Goal: Task Accomplishment & Management: Complete application form

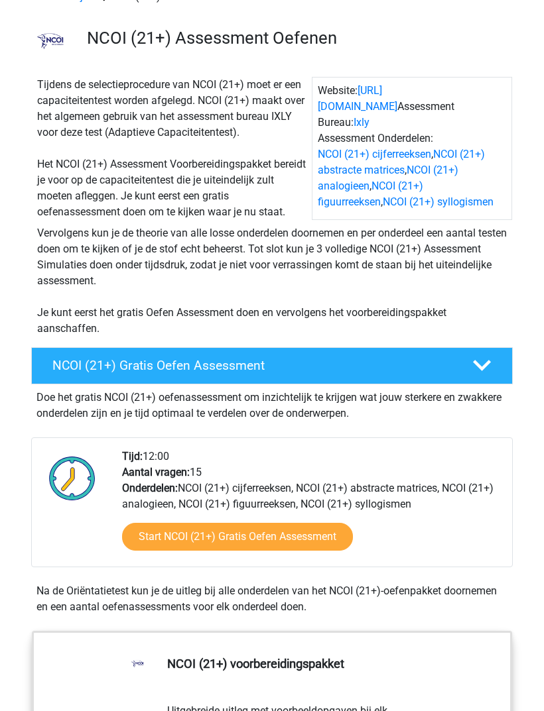
scroll to position [78, 0]
click at [319, 549] on link "Start NCOI (21+) Gratis Oefen Assessment" at bounding box center [237, 537] width 231 height 28
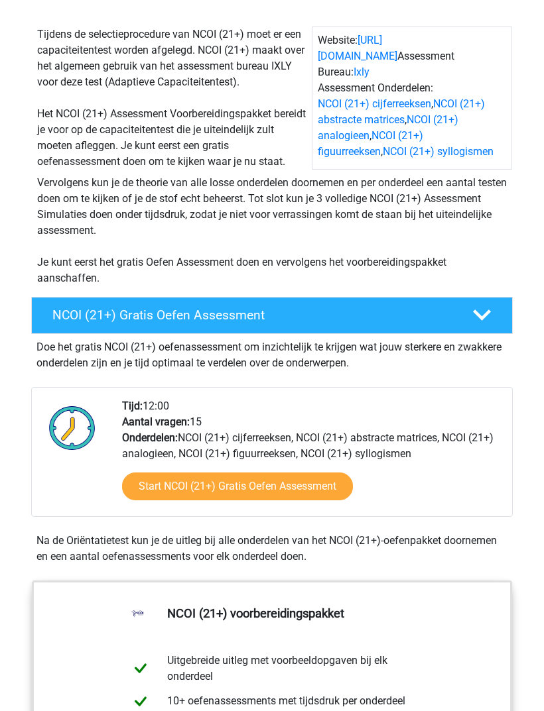
scroll to position [0, 0]
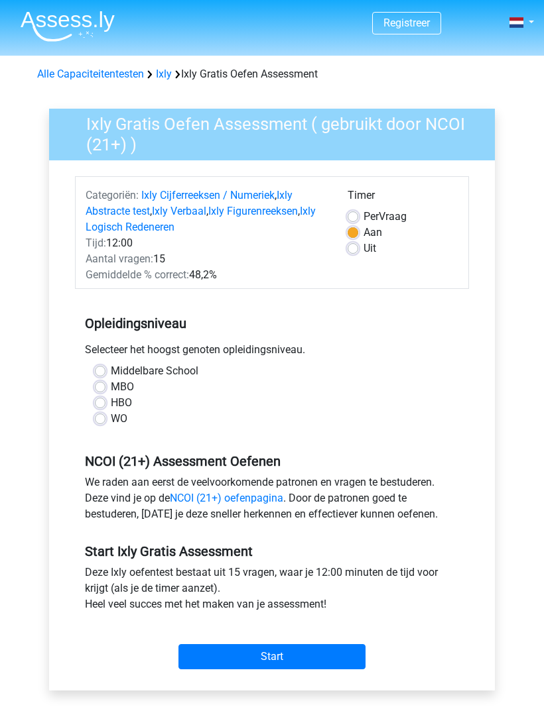
click at [108, 400] on div "HBO" at bounding box center [272, 403] width 354 height 16
click at [111, 390] on label "MBO" at bounding box center [122, 387] width 23 height 16
click at [99, 390] on input "MBO" at bounding box center [100, 385] width 11 height 13
radio input "true"
click at [111, 400] on label "HBO" at bounding box center [121, 403] width 21 height 16
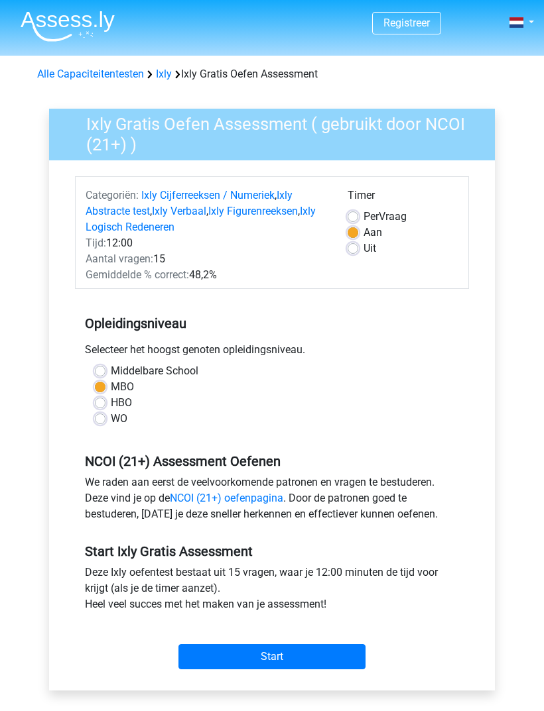
click at [103, 400] on input "HBO" at bounding box center [100, 401] width 11 height 13
radio input "true"
click at [323, 655] on input "Start" at bounding box center [271, 656] width 187 height 25
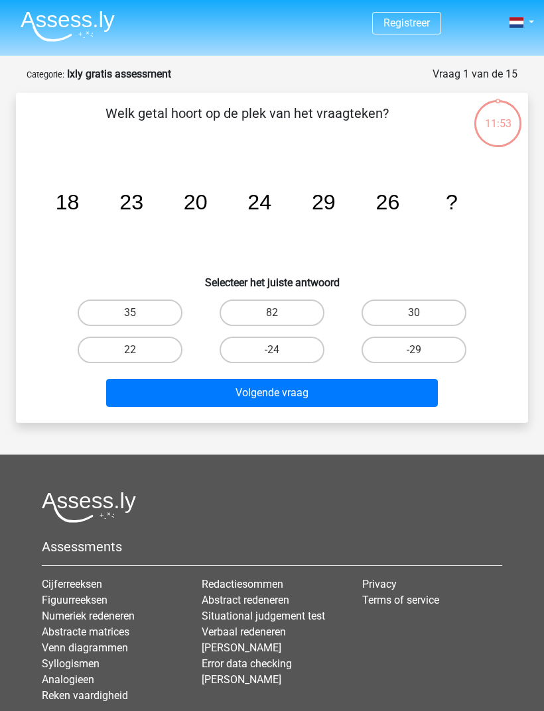
click at [437, 310] on label "30" at bounding box center [413, 313] width 105 height 27
click at [422, 313] on input "30" at bounding box center [418, 317] width 9 height 9
radio input "true"
click at [406, 388] on button "Volgende vraag" at bounding box center [272, 393] width 332 height 28
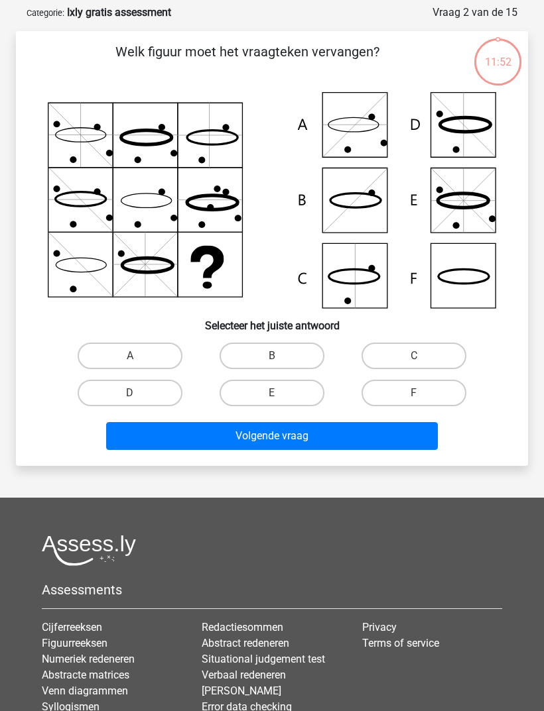
scroll to position [66, 0]
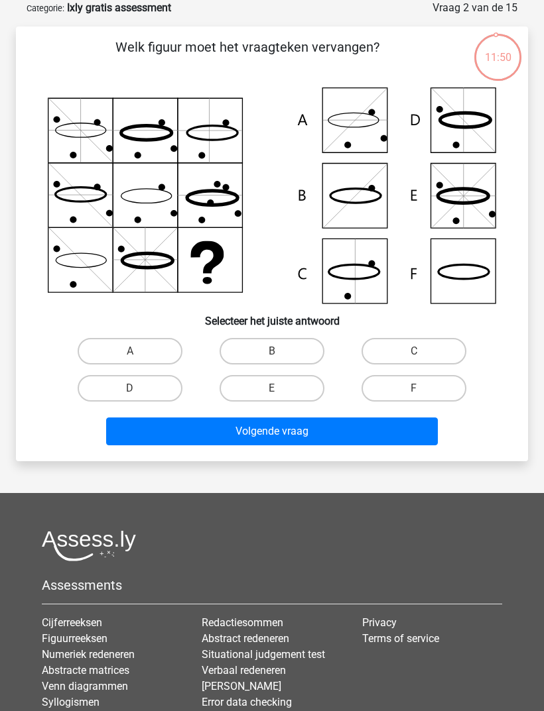
click at [299, 352] on label "B" at bounding box center [271, 351] width 105 height 27
click at [280, 352] on input "B" at bounding box center [276, 355] width 9 height 9
radio input "true"
click at [338, 436] on button "Volgende vraag" at bounding box center [272, 432] width 332 height 28
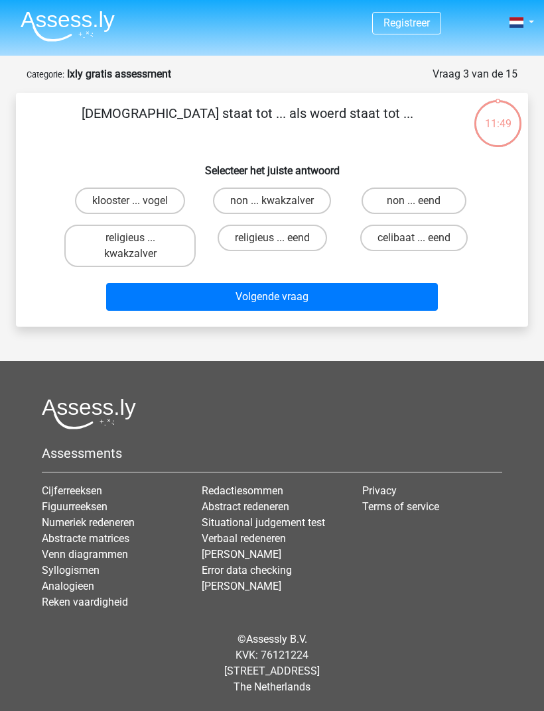
scroll to position [42, 0]
click at [355, 283] on button "Volgende vraag" at bounding box center [272, 297] width 332 height 28
click at [304, 188] on label "non ... kwakzalver" at bounding box center [272, 201] width 118 height 27
click at [280, 201] on input "non ... kwakzalver" at bounding box center [276, 205] width 9 height 9
radio input "true"
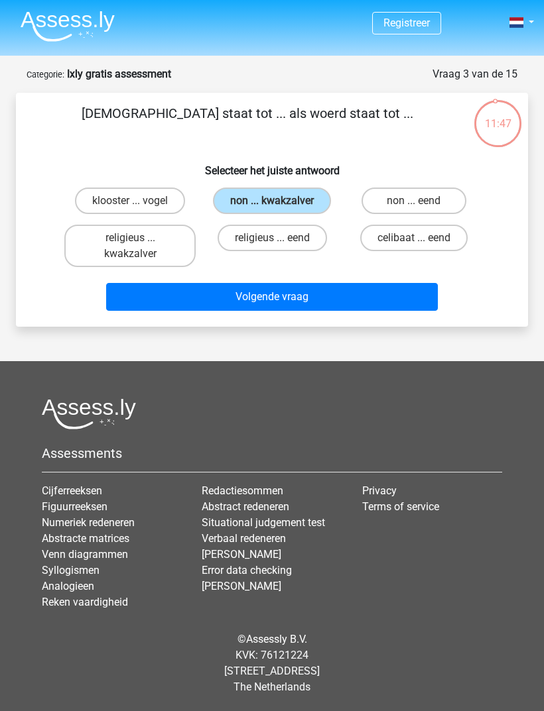
click at [322, 283] on button "Volgende vraag" at bounding box center [272, 297] width 332 height 28
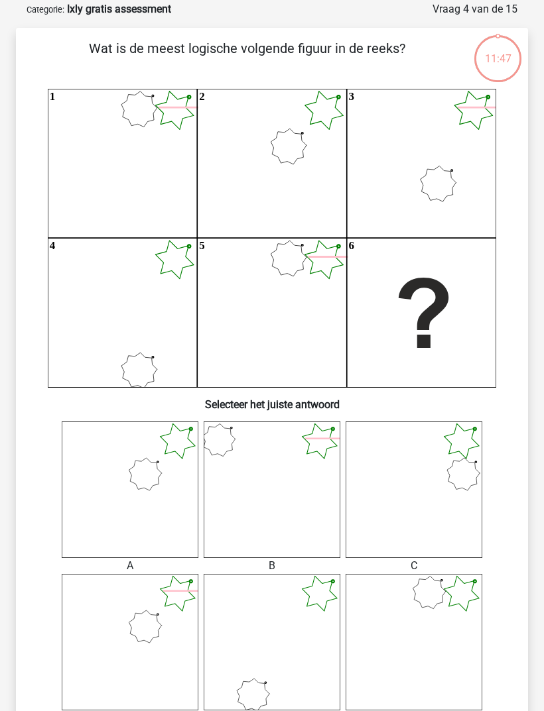
scroll to position [66, 0]
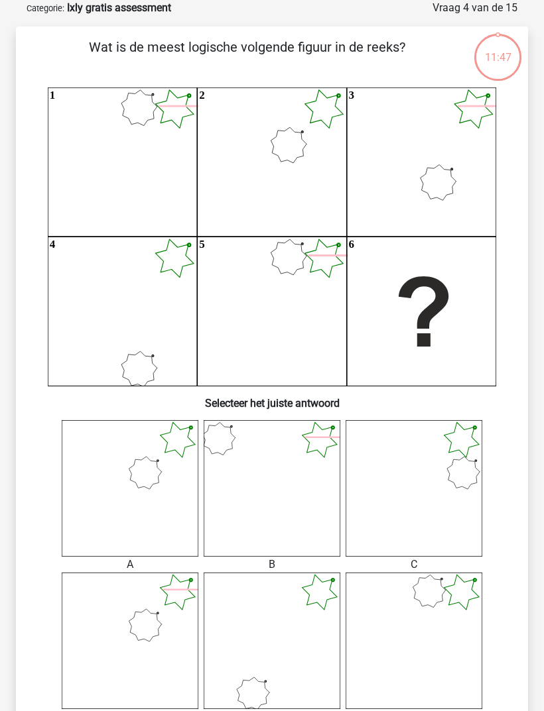
click at [286, 435] on icon at bounding box center [271, 488] width 137 height 137
click at [326, 491] on icon at bounding box center [271, 488] width 137 height 137
click at [453, 242] on icon "1 2 3 4 5 6" at bounding box center [272, 236] width 448 height 299
click at [447, 125] on icon "1 2 3 4 5 6" at bounding box center [272, 236] width 448 height 299
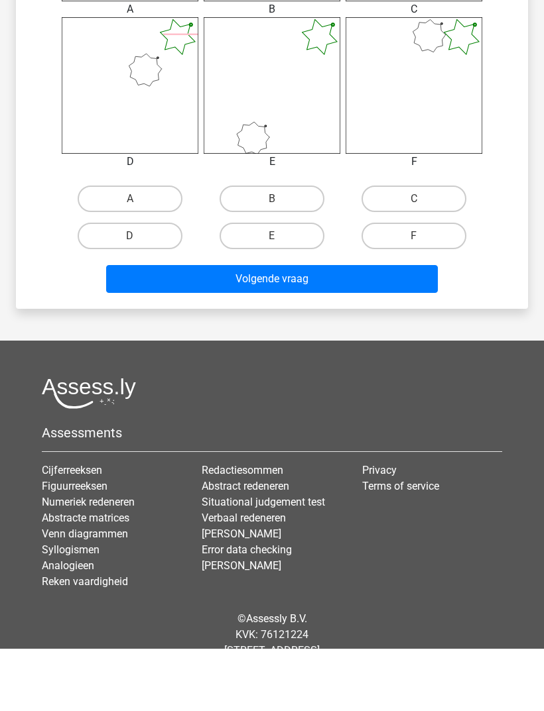
scroll to position [559, 0]
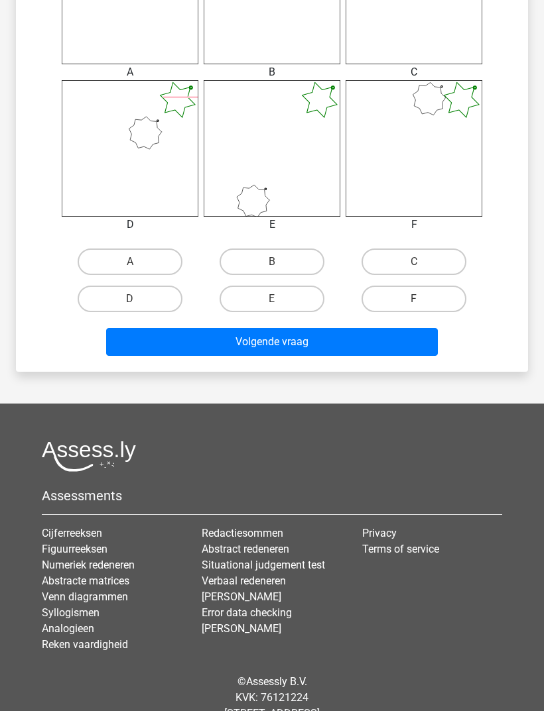
click at [286, 266] on label "B" at bounding box center [271, 262] width 105 height 27
click at [280, 266] on input "B" at bounding box center [276, 266] width 9 height 9
radio input "true"
click at [308, 344] on button "Volgende vraag" at bounding box center [272, 342] width 332 height 28
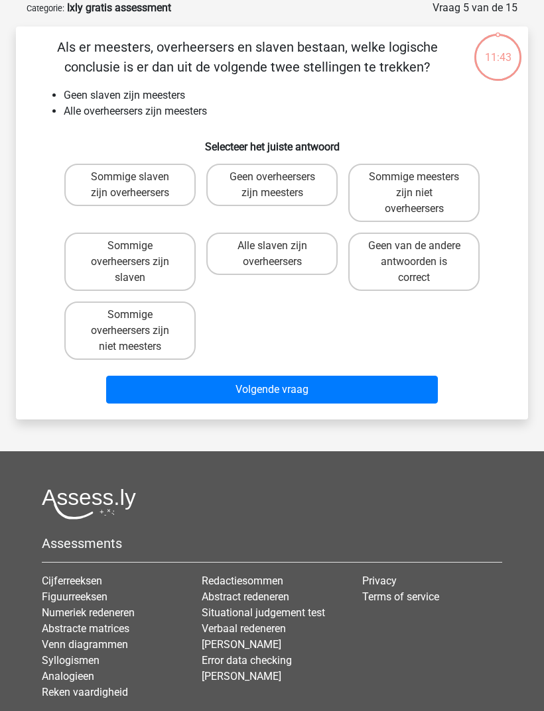
scroll to position [0, 0]
